Goal: Task Accomplishment & Management: Manage account settings

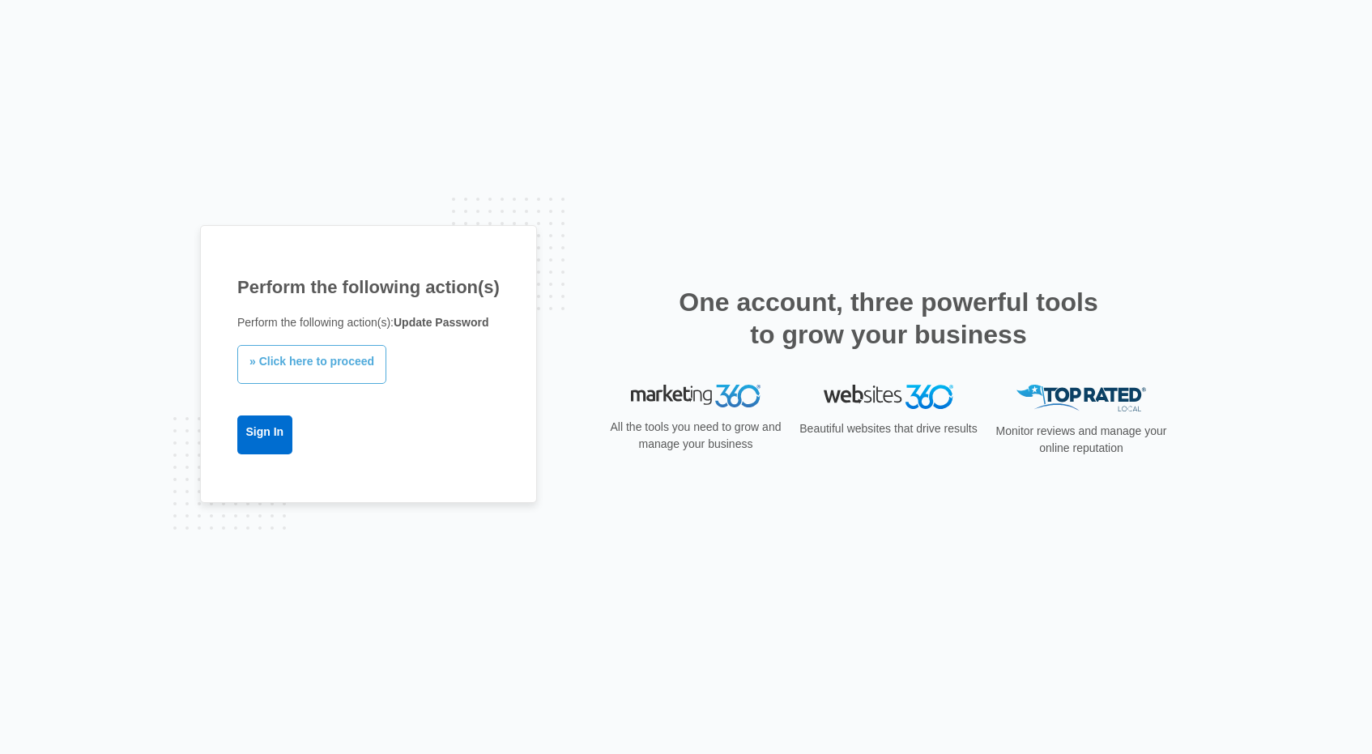
click at [331, 371] on link "» Click here to proceed" at bounding box center [311, 364] width 149 height 39
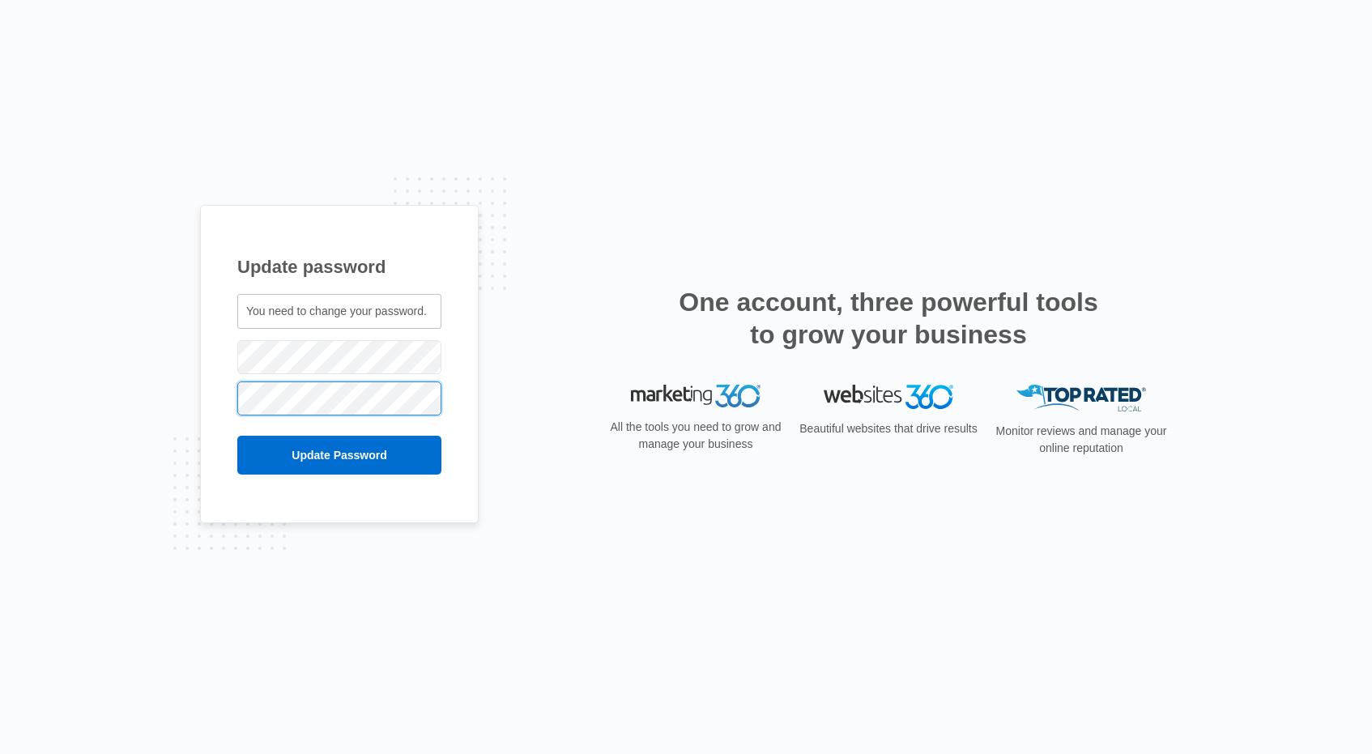
click at [237, 436] on input "Update Password" at bounding box center [339, 455] width 204 height 39
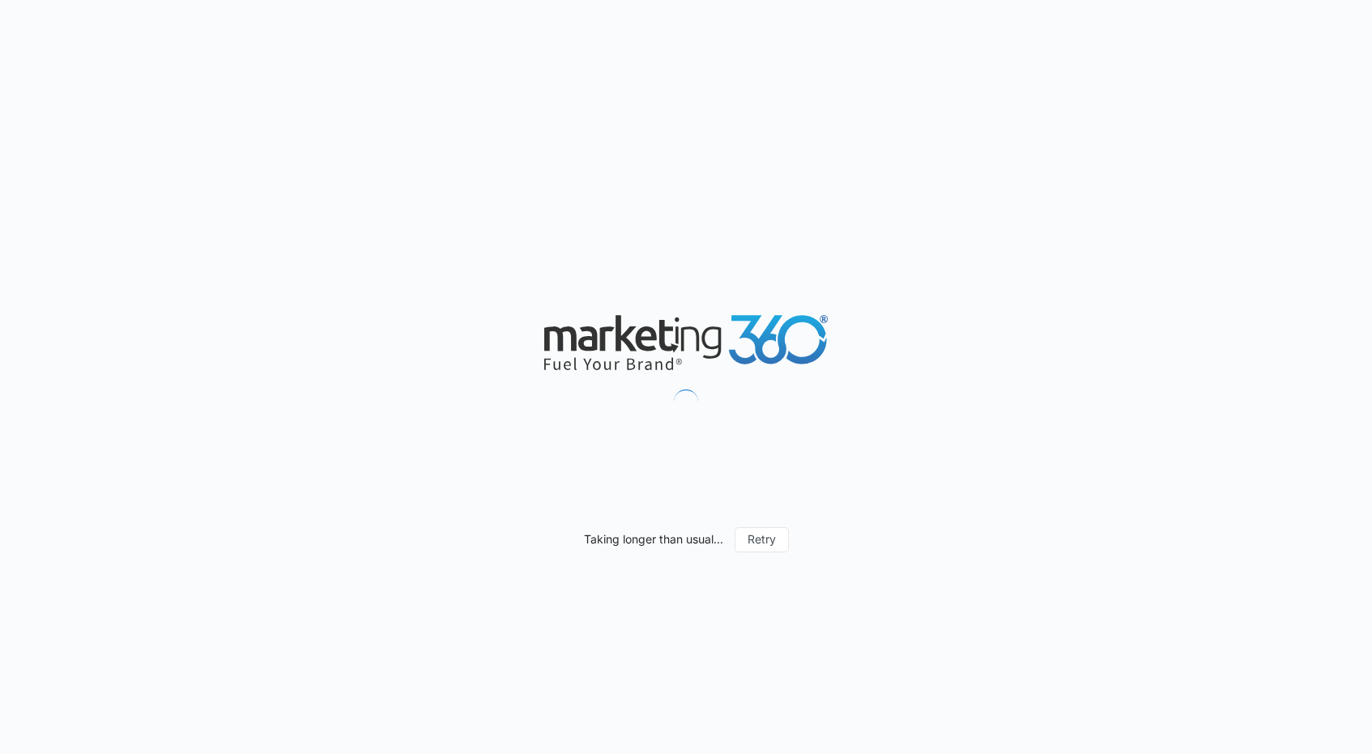
click at [957, 487] on div "Taking longer than usual... Retry" at bounding box center [686, 377] width 1372 height 754
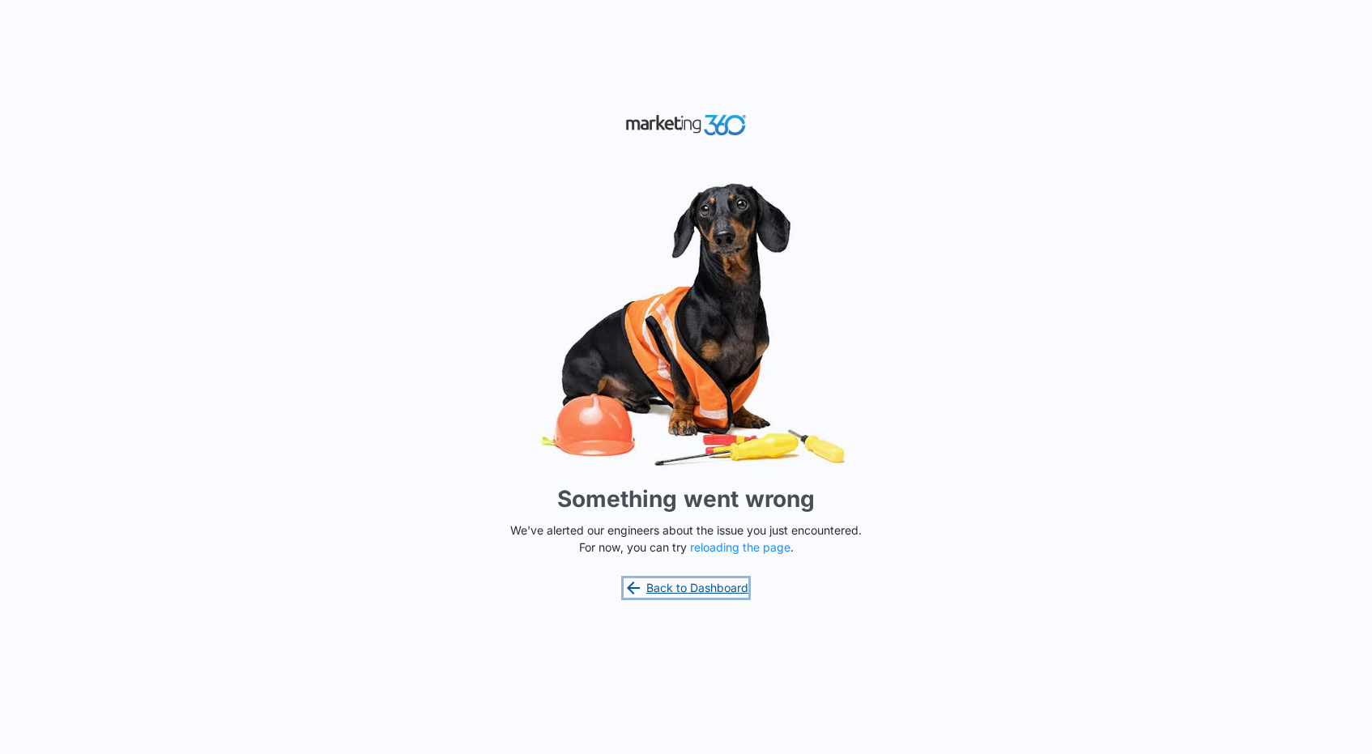
click at [670, 589] on link "Back to Dashboard" at bounding box center [686, 587] width 125 height 19
